Goal: Communication & Community: Answer question/provide support

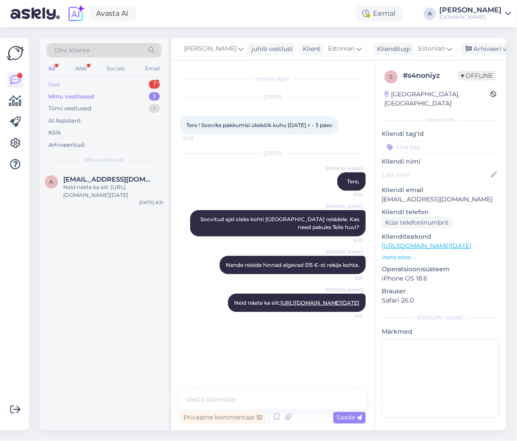
click at [130, 88] on div "Uus 1" at bounding box center [104, 84] width 115 height 12
click at [130, 175] on span "[EMAIL_ADDRESS][DOMAIN_NAME]" at bounding box center [108, 179] width 91 height 8
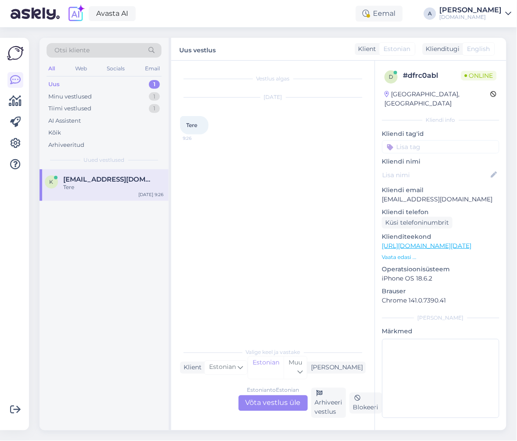
click at [280, 402] on div "Estonian to Estonian Võta vestlus üle" at bounding box center [273, 403] width 69 height 16
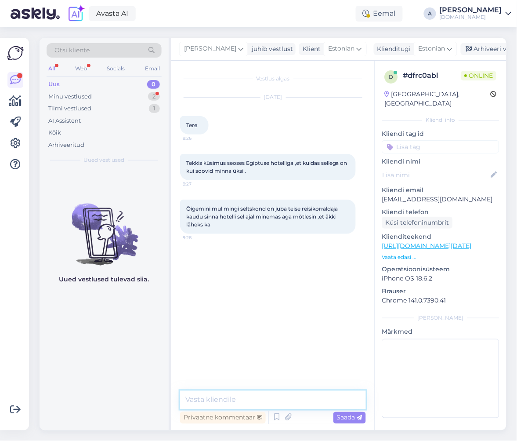
click at [279, 397] on textarea at bounding box center [273, 400] width 186 height 18
type textarea "Tere, millist hotelli [PERSON_NAME] kuupäeva te mõtlete?"
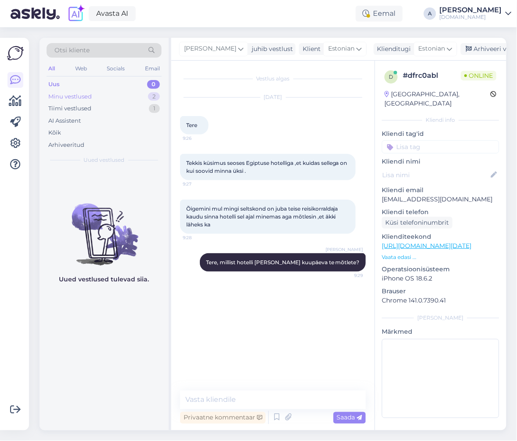
click at [132, 96] on div "Minu vestlused 2" at bounding box center [104, 97] width 115 height 12
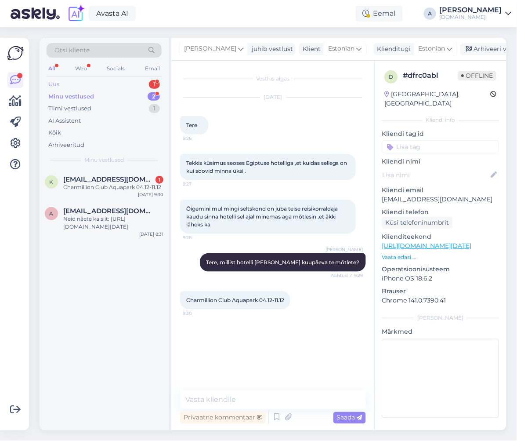
click at [155, 84] on div "1" at bounding box center [154, 84] width 11 height 9
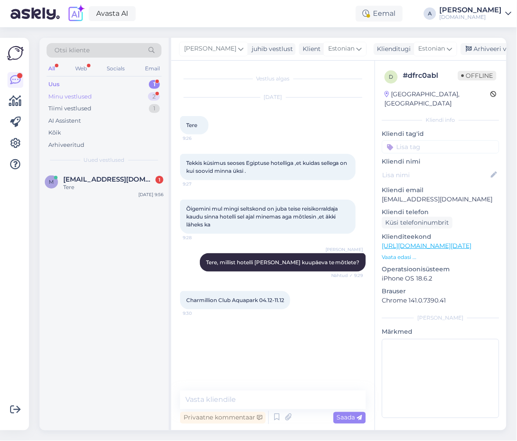
click at [156, 100] on div "2" at bounding box center [154, 96] width 12 height 9
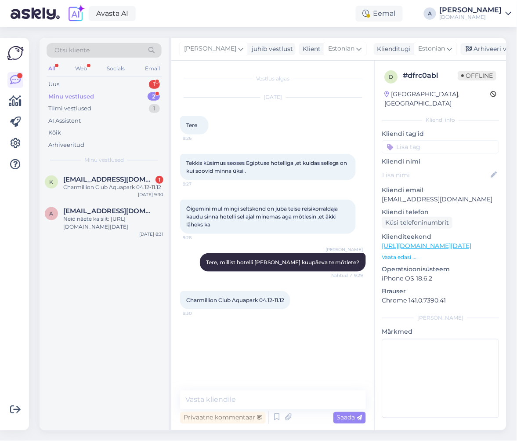
drag, startPoint x: 145, startPoint y: 82, endPoint x: 145, endPoint y: 101, distance: 19.3
click at [145, 81] on div "Uus 1" at bounding box center [104, 84] width 115 height 12
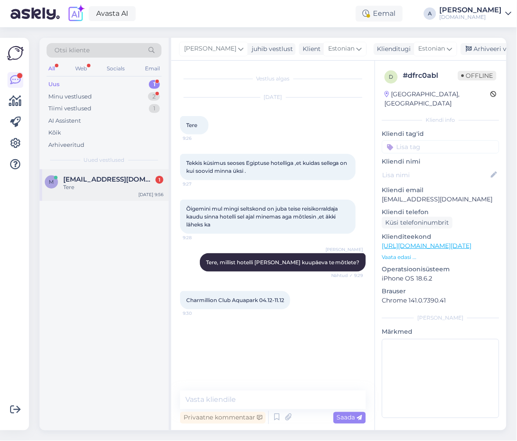
drag, startPoint x: 135, startPoint y: 188, endPoint x: 141, endPoint y: 198, distance: 11.6
click at [135, 187] on div "Tere" at bounding box center [113, 187] width 100 height 8
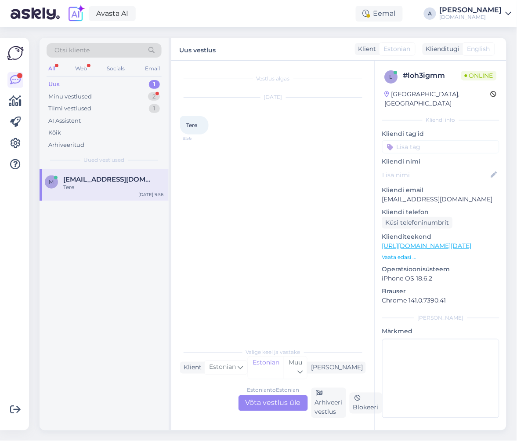
click at [260, 411] on div "Estonian to Estonian Võta vestlus üle" at bounding box center [273, 403] width 69 height 16
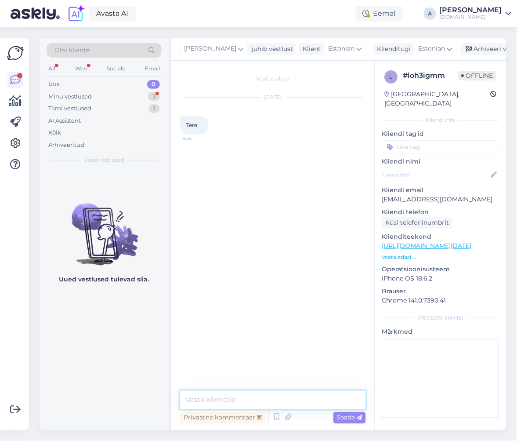
click at [257, 404] on textarea at bounding box center [273, 400] width 186 height 18
type textarea "Tere"
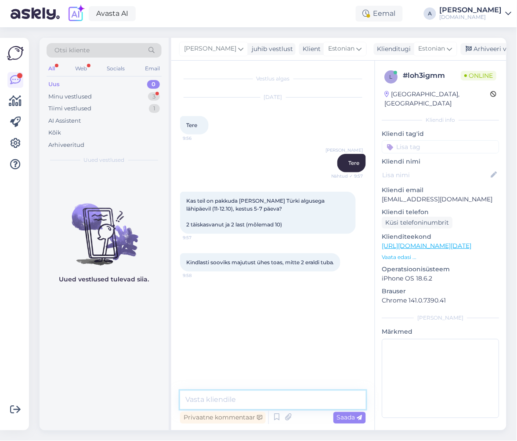
click at [272, 397] on textarea at bounding box center [273, 400] width 186 height 18
click at [283, 400] on textarea "Tere, paraku ei ole. Türgi reisidele on kohti alles alate" at bounding box center [273, 394] width 186 height 29
click at [251, 401] on textarea "Tere, paraku ei ole. Türgi reisidele on kohti alles alates" at bounding box center [273, 394] width 186 height 29
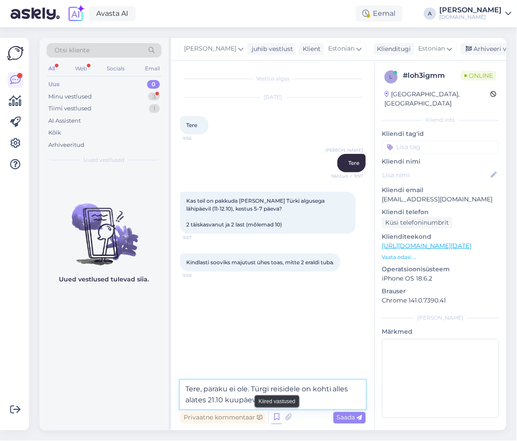
type textarea "Tere, paraku ei ole. Türgi reisidele on kohti alles alates 21.10 kuupäevast."
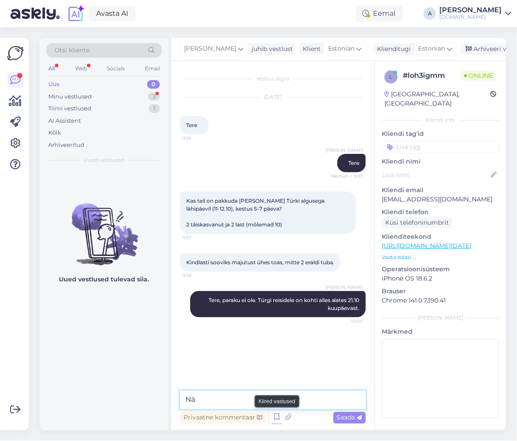
type textarea "N"
type textarea "Lähipäevil oleks kohti [GEOGRAPHIC_DATA] reisidele."
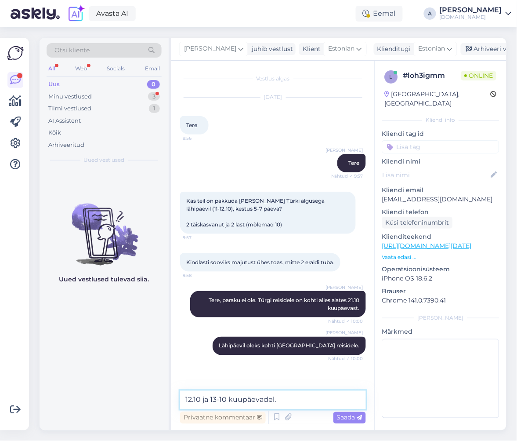
click at [218, 398] on textarea "12.10 ja 13-10 kuupäevadel." at bounding box center [273, 400] width 186 height 18
type textarea "12.10 ja 13.10 kuupäevadel."
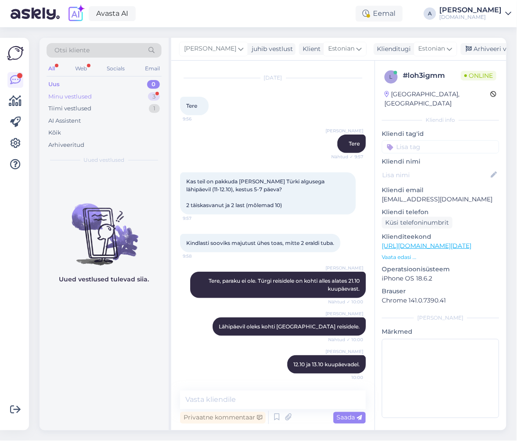
click at [162, 98] on div "Minu vestlused 3" at bounding box center [104, 97] width 115 height 12
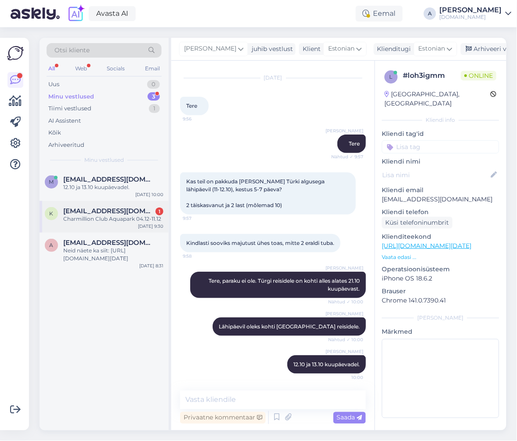
click at [145, 219] on div "Charmillion Club Aquapark 04.12-11.12" at bounding box center [113, 219] width 100 height 8
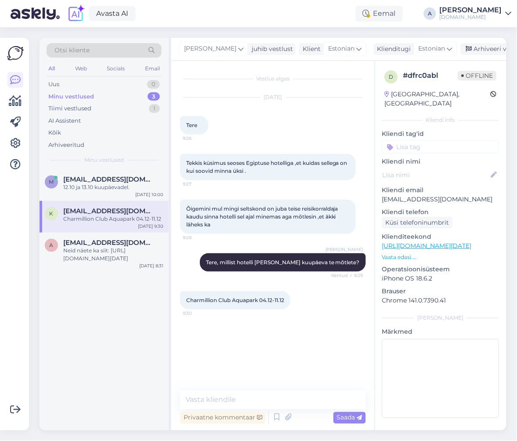
scroll to position [0, 0]
copy p "[EMAIL_ADDRESS][DOMAIN_NAME]"
drag, startPoint x: 445, startPoint y: 189, endPoint x: 382, endPoint y: 188, distance: 62.9
click at [382, 188] on div "d # dfrc0abl Offline [GEOGRAPHIC_DATA], [GEOGRAPHIC_DATA] Kliendi info Kliendi …" at bounding box center [440, 246] width 131 height 371
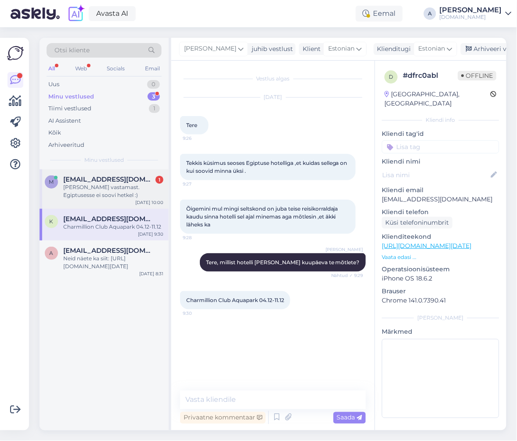
click at [143, 191] on div "[PERSON_NAME] vastamast. Egiptusesse ei soovi hetkel :)" at bounding box center [113, 191] width 100 height 16
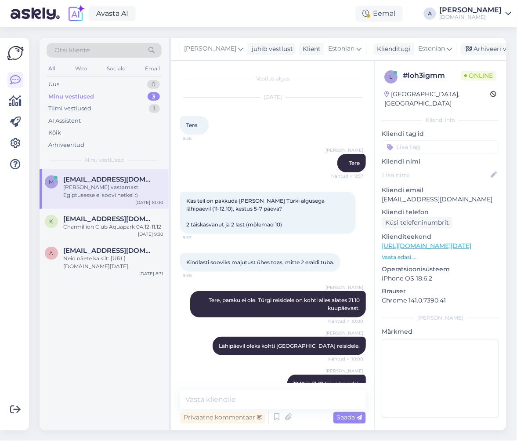
scroll to position [57, 0]
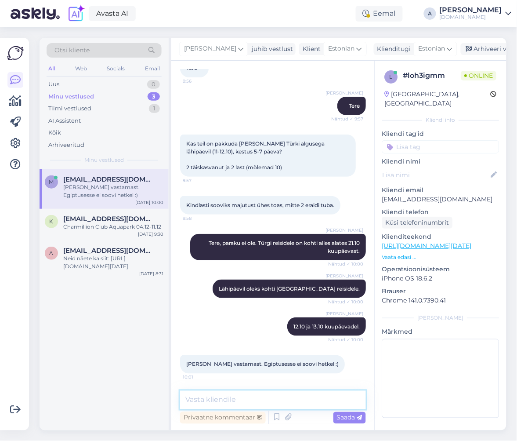
click at [257, 396] on textarea at bounding box center [273, 400] width 186 height 18
type textarea "Selge, loodame, et saame Teile järgmisel korral abiks olla :)"
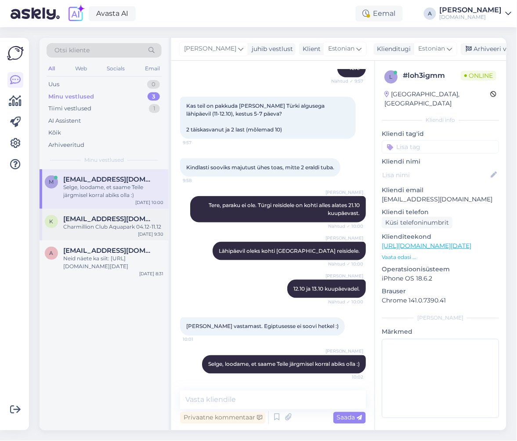
click at [116, 225] on div "Charmillion Club Aquapark 04.12-11.12" at bounding box center [113, 227] width 100 height 8
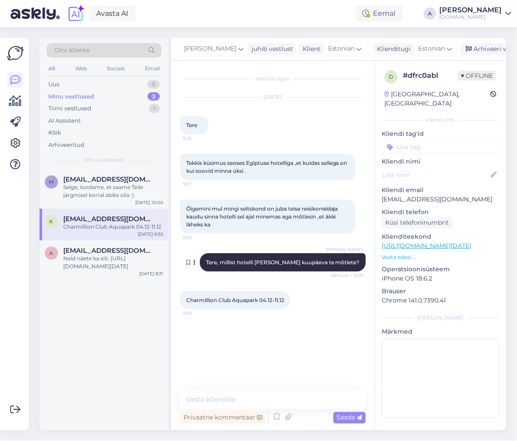
click at [296, 262] on span "Tere, millist hotelli [PERSON_NAME] kuupäeva te mõtlete?" at bounding box center [283, 262] width 154 height 7
drag, startPoint x: 462, startPoint y: 192, endPoint x: 380, endPoint y: 191, distance: 82.2
click at [380, 191] on div "d # dfrc0abl Offline [GEOGRAPHIC_DATA], [GEOGRAPHIC_DATA] Kliendi info Kliendi …" at bounding box center [440, 246] width 131 height 371
copy p "[EMAIL_ADDRESS][DOMAIN_NAME]"
click at [242, 401] on textarea at bounding box center [273, 400] width 186 height 18
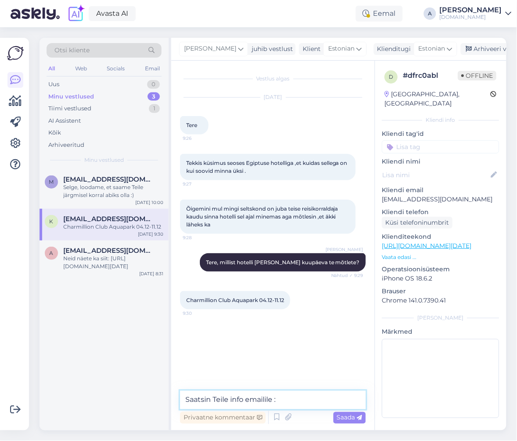
type textarea "Saatsin Teile info emailile :)"
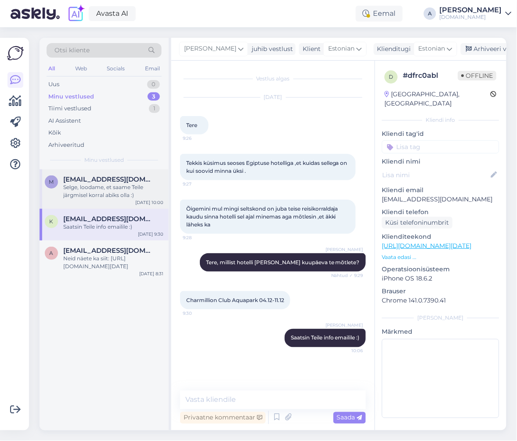
click at [76, 197] on div "Selge, loodame, et saame Teile järgmisel korral abiks olla :)" at bounding box center [113, 191] width 100 height 16
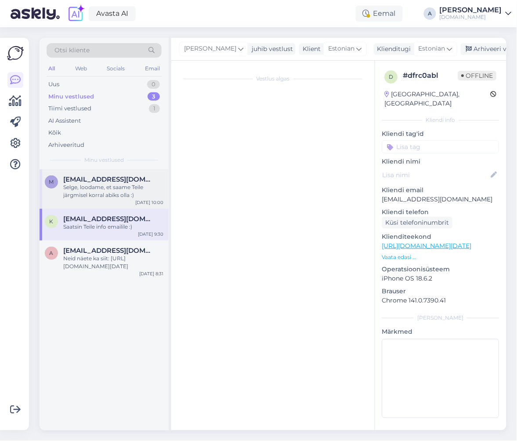
scroll to position [95, 0]
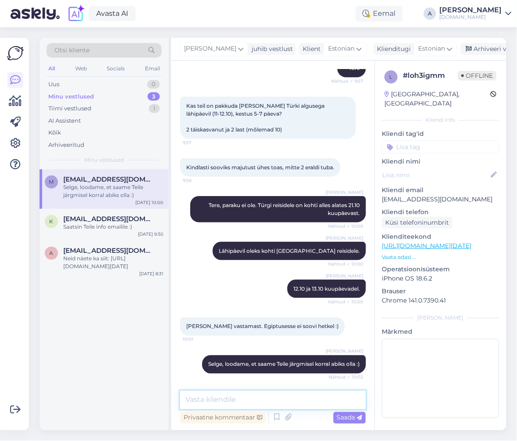
click at [316, 393] on textarea at bounding box center [273, 400] width 186 height 18
type textarea "Kui Egiptuse vastu huvi siiski tekib, siis oleme meeleldi abiks."
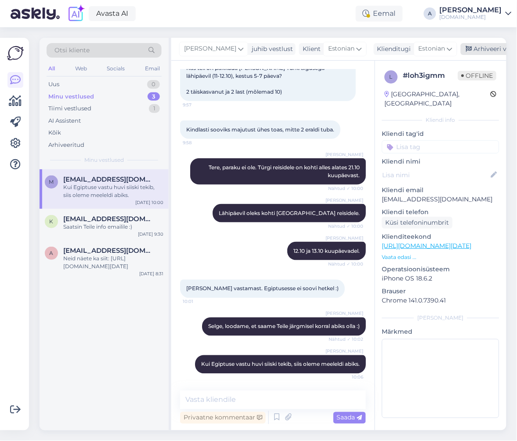
click at [465, 51] on div "Arhiveeri vestlus" at bounding box center [495, 49] width 68 height 12
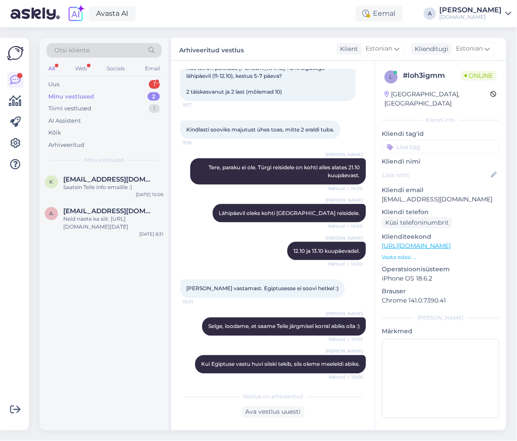
scroll to position [189, 0]
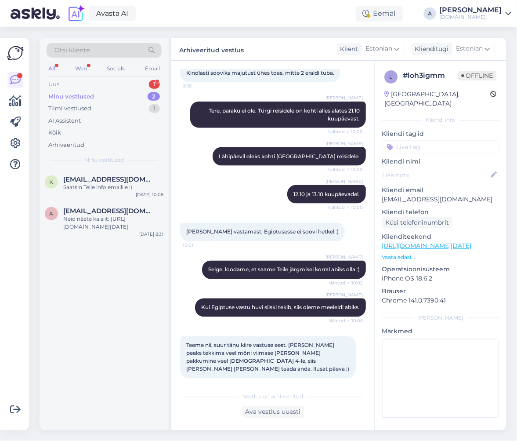
click at [151, 84] on div "1" at bounding box center [154, 84] width 11 height 9
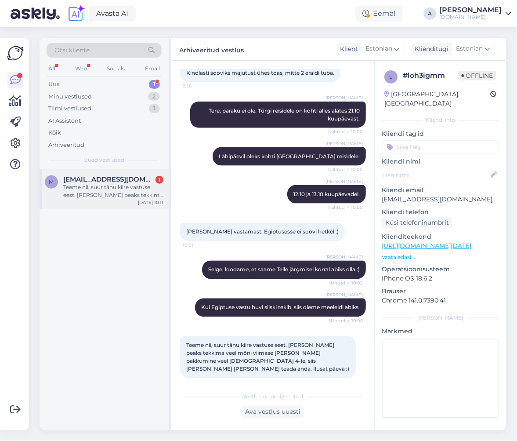
click at [146, 175] on span "[EMAIL_ADDRESS][DOMAIN_NAME]" at bounding box center [108, 179] width 91 height 8
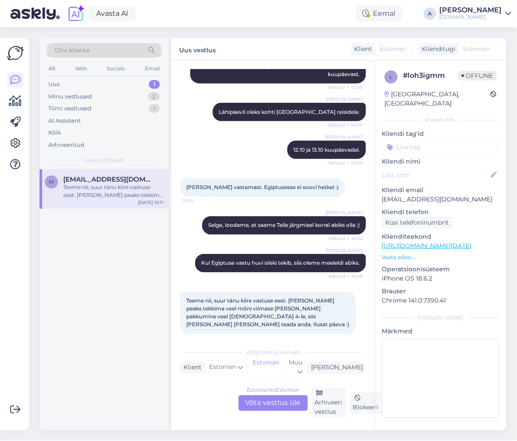
click at [283, 396] on div "Estonian to Estonian Võta vestlus üle" at bounding box center [273, 403] width 69 height 16
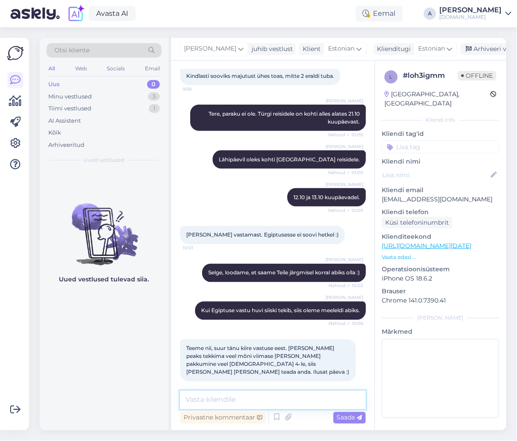
click at [285, 398] on textarea at bounding box center [273, 400] width 186 height 18
type textarea "Teeme nii!"
click at [347, 418] on span "Saada" at bounding box center [349, 418] width 25 height 8
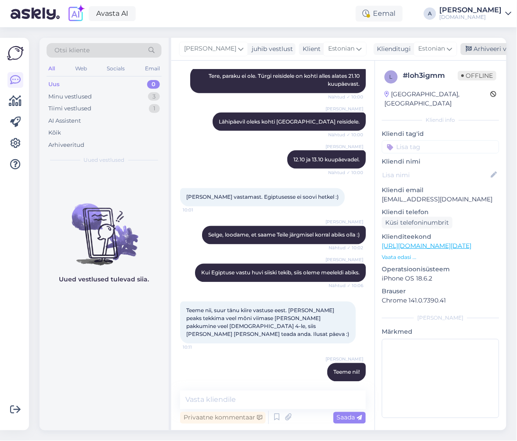
click at [472, 51] on div "Arhiveeri vestlus" at bounding box center [495, 49] width 68 height 12
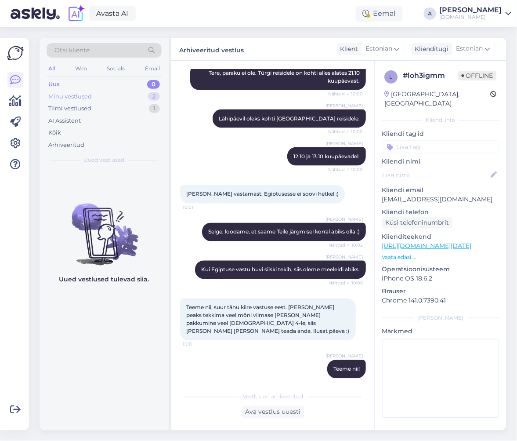
click at [155, 99] on div "2" at bounding box center [154, 96] width 12 height 9
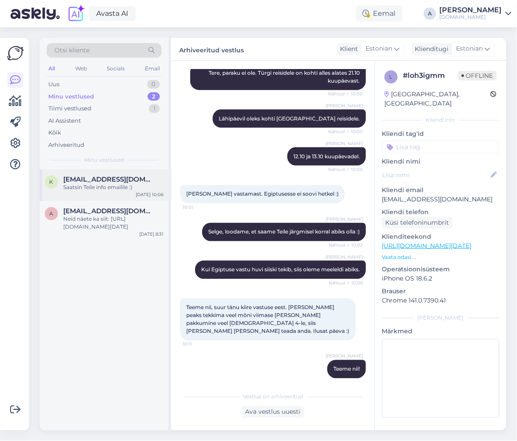
click at [113, 185] on div "Saatsin Teile info emailile :)" at bounding box center [113, 187] width 100 height 8
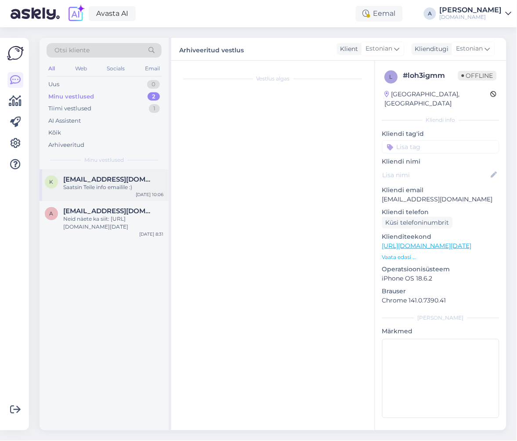
scroll to position [0, 0]
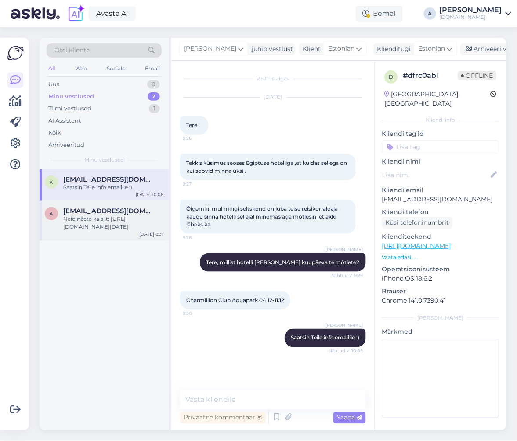
click at [113, 223] on div "Neid näete ka siit: [URL][DOMAIN_NAME][DATE]" at bounding box center [113, 223] width 100 height 16
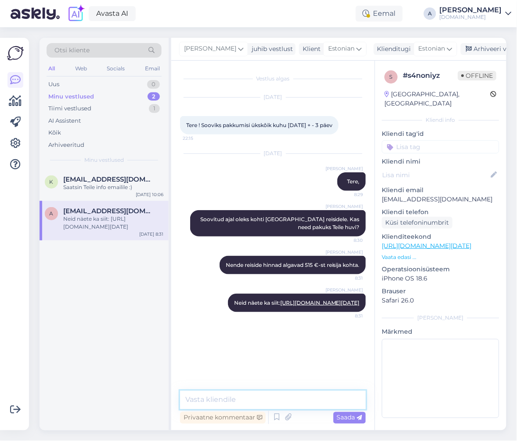
click at [297, 393] on textarea at bounding box center [273, 400] width 186 height 18
type textarea "Kas [PERSON_NAME] reisidest pakuks Teile huvi?"
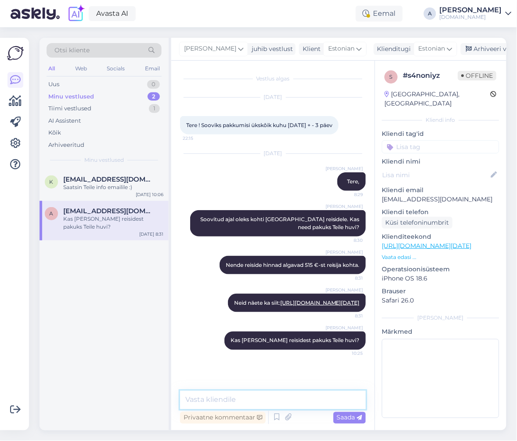
scroll to position [24, 0]
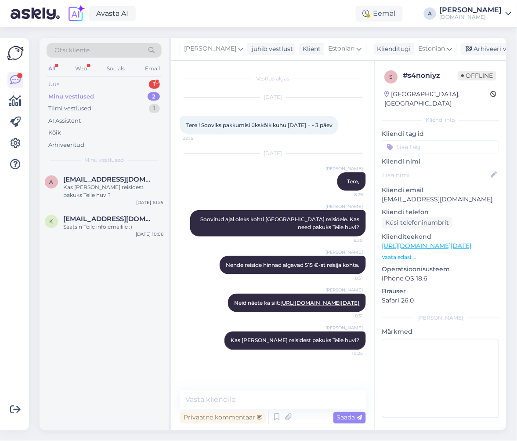
click at [130, 83] on div "Uus 1" at bounding box center [104, 84] width 115 height 12
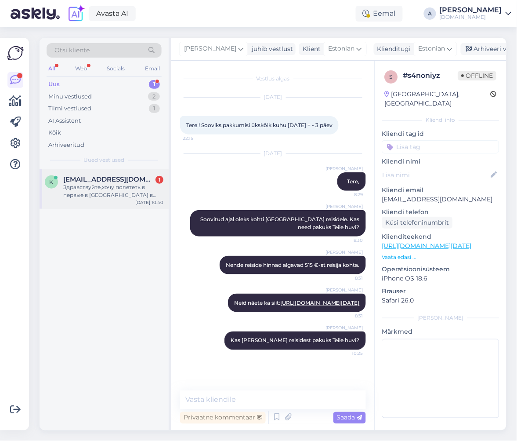
click at [124, 185] on div "Здравствуйте,хочу полететь в первые в [GEOGRAPHIC_DATA] в месте с мужем ,планир…" at bounding box center [113, 191] width 100 height 16
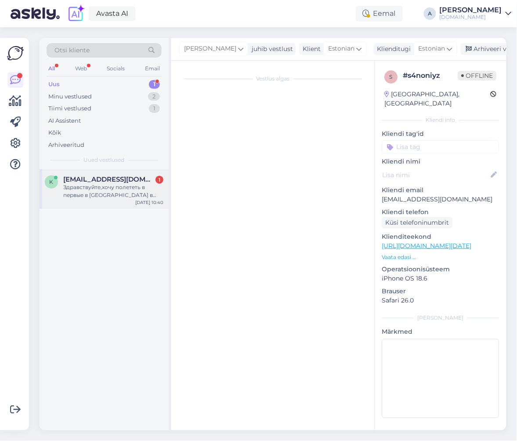
scroll to position [0, 0]
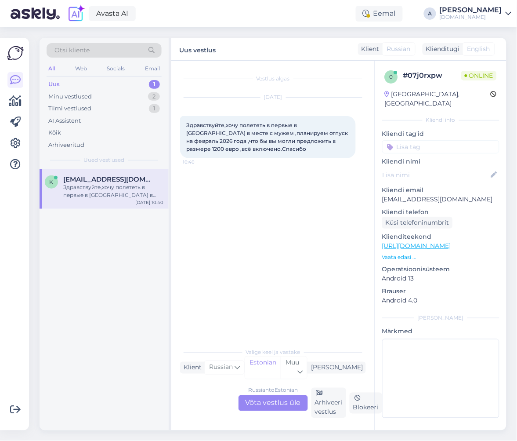
click at [282, 407] on div "Russian to Estonian Võta vestlus üle" at bounding box center [273, 403] width 69 height 16
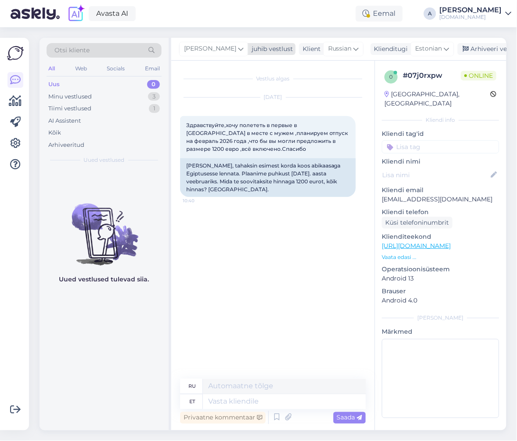
click at [190, 52] on span "[PERSON_NAME]" at bounding box center [210, 49] width 52 height 10
type input "tat"
click at [203, 94] on div "[PERSON_NAME][EMAIL_ADDRESS][DOMAIN_NAME]" at bounding box center [239, 97] width 73 height 8
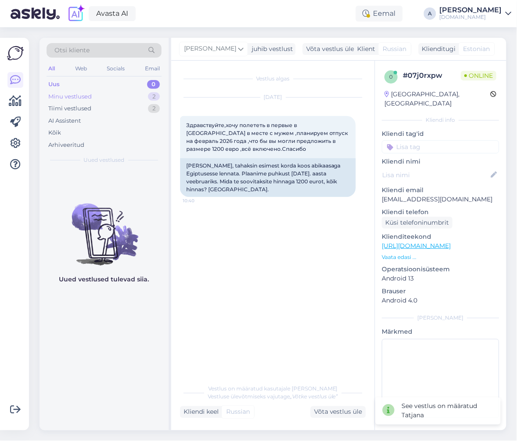
click at [128, 95] on div "Minu vestlused 2" at bounding box center [104, 97] width 115 height 12
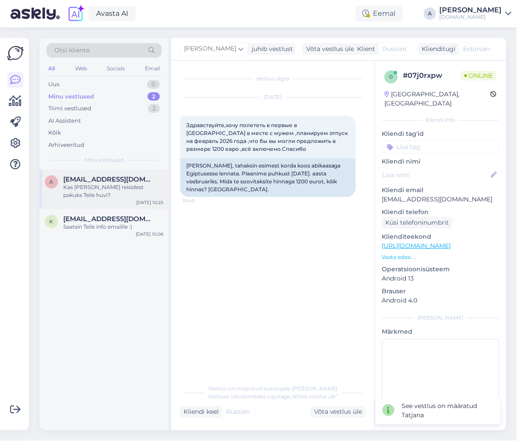
click at [149, 186] on div "Kas [PERSON_NAME] reisidest pakuks Teile huvi?" at bounding box center [113, 191] width 100 height 16
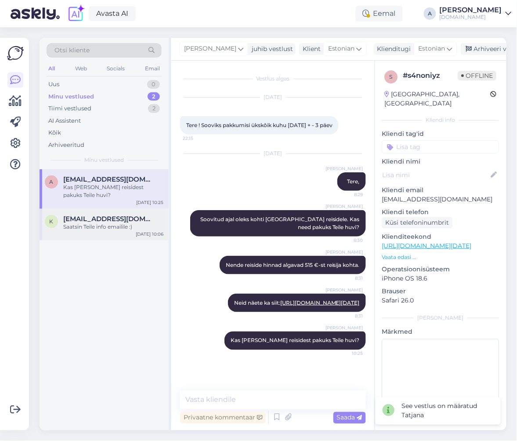
click at [136, 220] on span "[EMAIL_ADDRESS][DOMAIN_NAME]" at bounding box center [108, 219] width 91 height 8
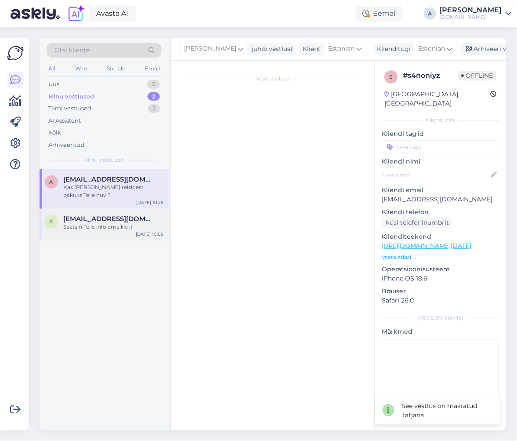
scroll to position [0, 0]
